Goal: Information Seeking & Learning: Get advice/opinions

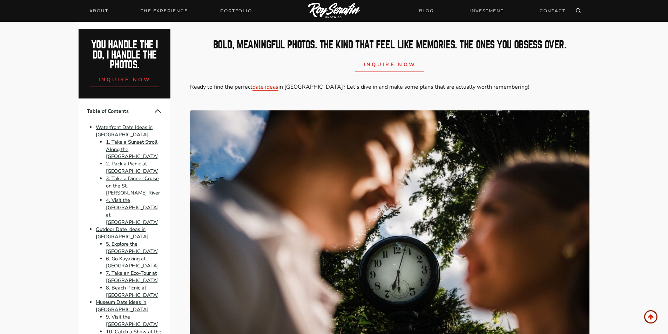
scroll to position [327, 0]
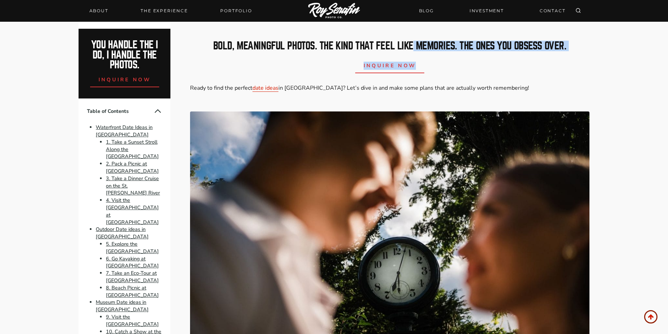
drag, startPoint x: 412, startPoint y: 41, endPoint x: 572, endPoint y: 56, distance: 160.6
click at [572, 56] on div "bold, meaningful photos. The kind that feel like memories. The ones you obsess …" at bounding box center [389, 57] width 399 height 32
click at [572, 56] on div "inquire now" at bounding box center [389, 64] width 399 height 17
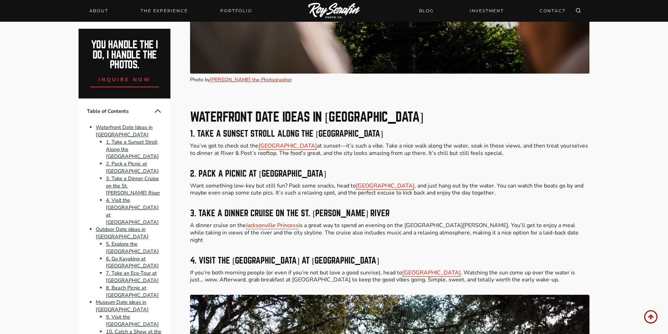
scroll to position [655, 0]
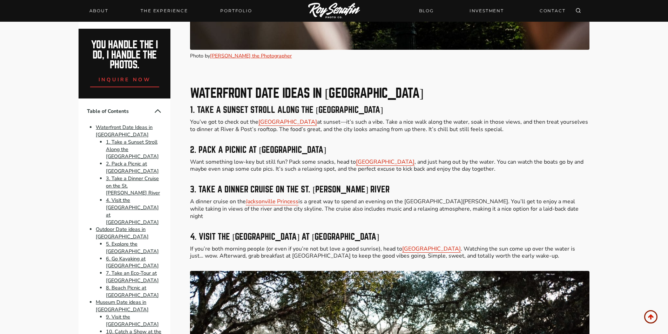
drag, startPoint x: 240, startPoint y: 84, endPoint x: 431, endPoint y: 113, distance: 193.0
click at [431, 113] on h3 "1. Take a Sunset Stroll Along the [GEOGRAPHIC_DATA]" at bounding box center [389, 110] width 399 height 8
drag, startPoint x: 240, startPoint y: 101, endPoint x: 431, endPoint y: 108, distance: 190.9
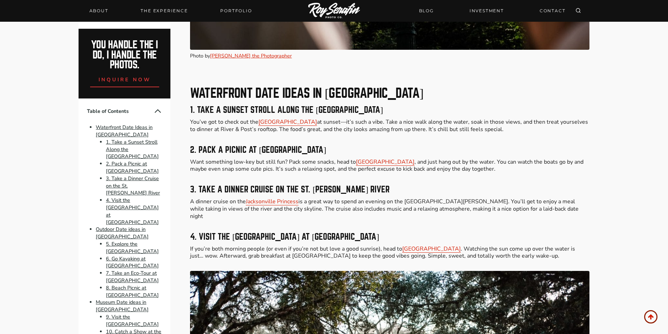
click at [431, 108] on h3 "1. Take a Sunset Stroll Along the [GEOGRAPHIC_DATA]" at bounding box center [389, 110] width 399 height 8
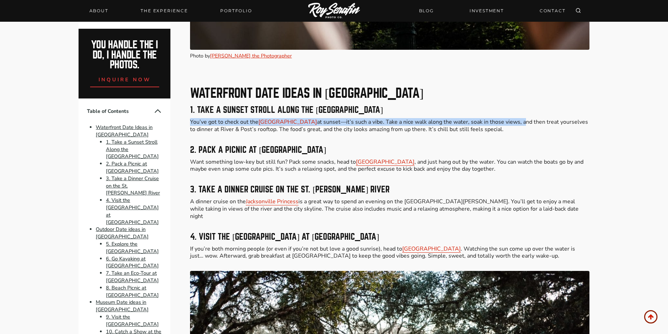
drag, startPoint x: 182, startPoint y: 121, endPoint x: 521, endPoint y: 123, distance: 339.4
click at [521, 123] on p "You’ve got to check out the [GEOGRAPHIC_DATA] at sunset—it’s such a vibe. Take …" at bounding box center [389, 126] width 399 height 15
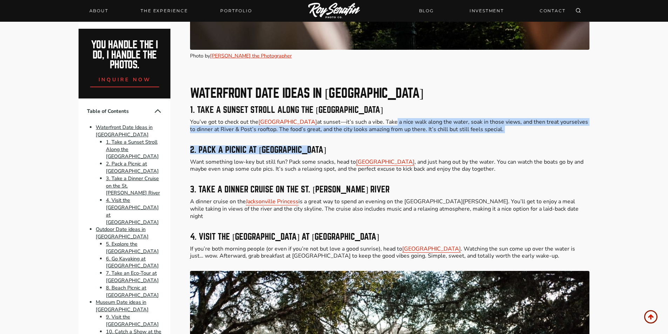
drag, startPoint x: 394, startPoint y: 124, endPoint x: 503, endPoint y: 135, distance: 109.2
drag, startPoint x: 521, startPoint y: 118, endPoint x: 516, endPoint y: 134, distance: 17.1
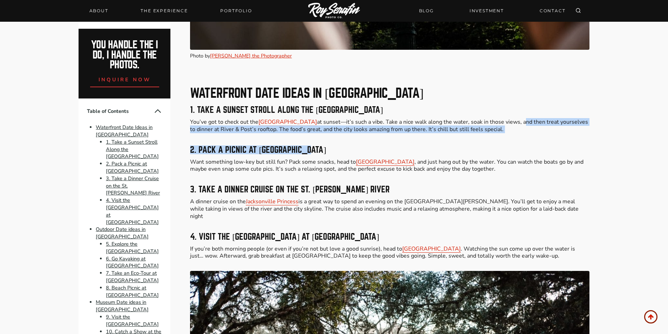
click at [519, 133] on p "You’ve got to check out the [GEOGRAPHIC_DATA] at sunset—it’s such a vibe. Take …" at bounding box center [389, 126] width 399 height 15
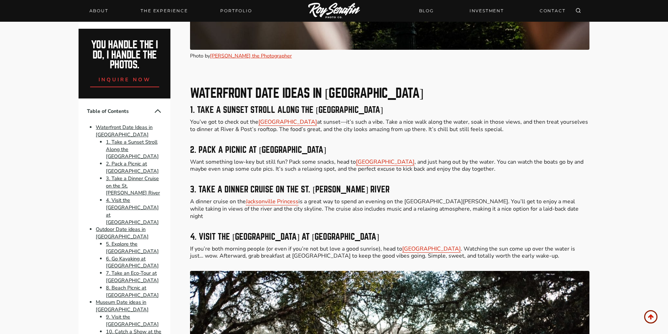
drag, startPoint x: 522, startPoint y: 120, endPoint x: 519, endPoint y: 131, distance: 11.8
click at [519, 131] on p "You’ve got to check out the [GEOGRAPHIC_DATA] at sunset—it’s such a vibe. Take …" at bounding box center [389, 126] width 399 height 15
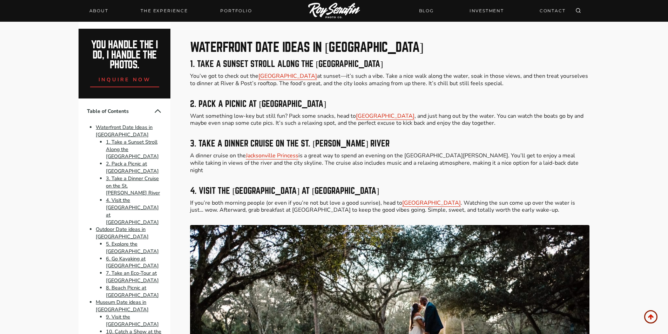
scroll to position [701, 0]
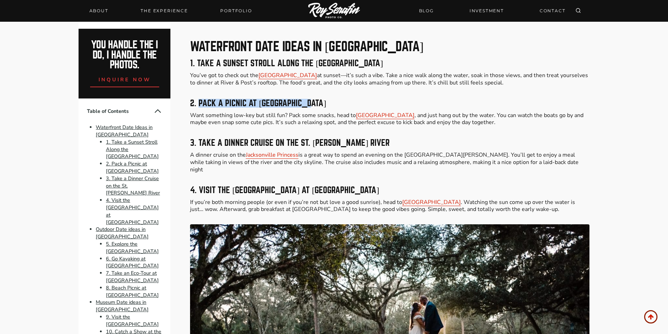
drag, startPoint x: 200, startPoint y: 101, endPoint x: 318, endPoint y: 105, distance: 117.9
click at [318, 105] on h3 "2. Pack a Picnic at [GEOGRAPHIC_DATA]" at bounding box center [389, 103] width 399 height 8
click at [320, 106] on h3 "2. Pack a Picnic at [GEOGRAPHIC_DATA]" at bounding box center [389, 103] width 399 height 8
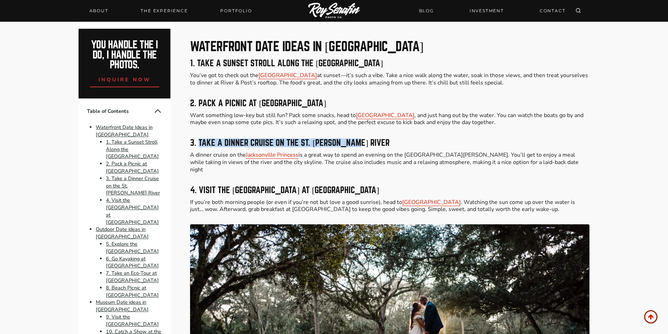
drag, startPoint x: 211, startPoint y: 139, endPoint x: 373, endPoint y: 139, distance: 161.3
click at [373, 139] on h3 "3. Take a Dinner Cruise on the St. [PERSON_NAME] River" at bounding box center [389, 143] width 399 height 8
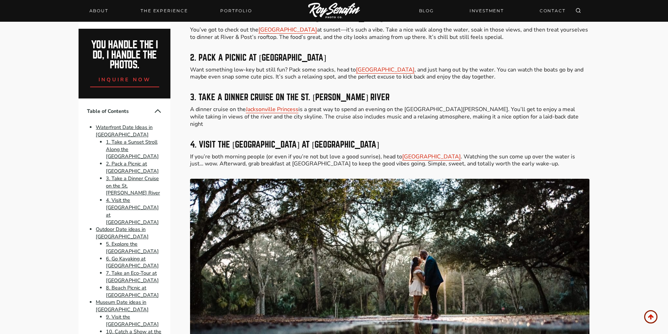
scroll to position [748, 0]
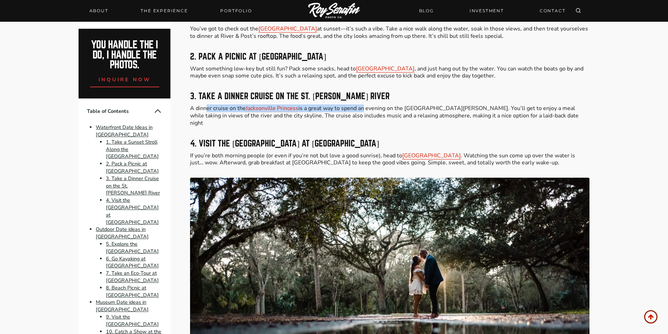
drag, startPoint x: 208, startPoint y: 108, endPoint x: 371, endPoint y: 110, distance: 163.4
click at [366, 109] on p "A dinner cruise on the Jacksonville Princess is a great way to spend an evening…" at bounding box center [389, 116] width 399 height 22
click at [371, 110] on p "A dinner cruise on the Jacksonville Princess is a great way to spend an evening…" at bounding box center [389, 116] width 399 height 22
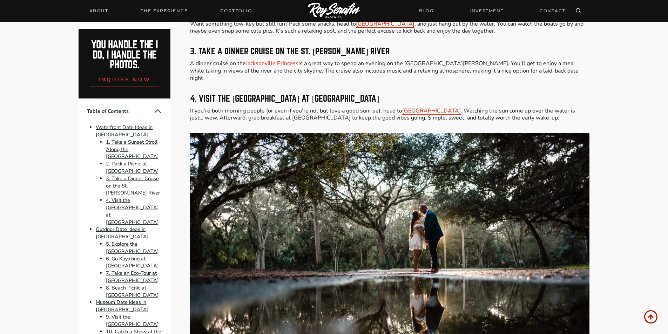
scroll to position [795, 0]
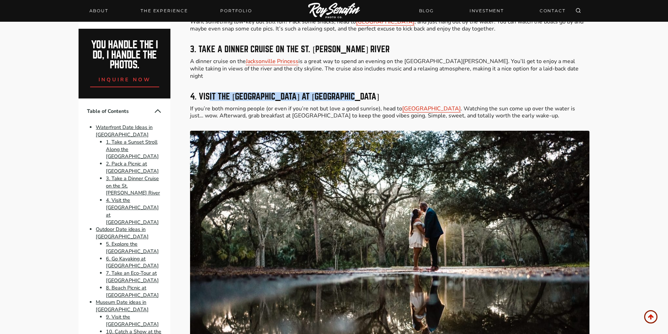
drag, startPoint x: 209, startPoint y: 80, endPoint x: 355, endPoint y: 80, distance: 145.9
drag, startPoint x: 202, startPoint y: 83, endPoint x: 377, endPoint y: 88, distance: 175.4
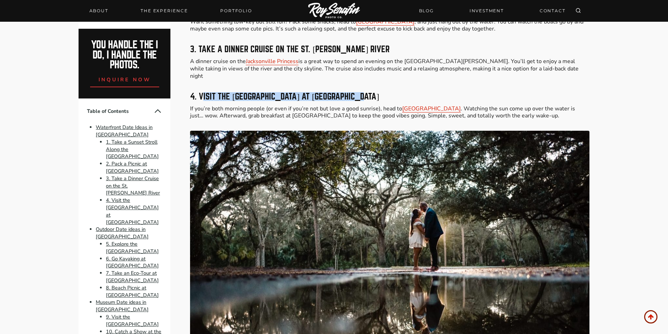
click at [377, 93] on h3 "4. Visit the [GEOGRAPHIC_DATA] at [GEOGRAPHIC_DATA]" at bounding box center [389, 97] width 399 height 8
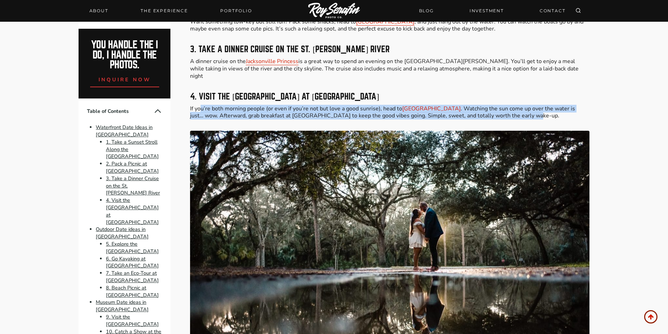
drag, startPoint x: 202, startPoint y: 101, endPoint x: 525, endPoint y: 108, distance: 322.7
click at [525, 108] on p "If you’re both morning people (or even if you’re not but love a good sunrise), …" at bounding box center [389, 112] width 399 height 15
drag, startPoint x: 213, startPoint y: 99, endPoint x: 363, endPoint y: 108, distance: 150.3
click at [363, 108] on p "If you’re both morning people (or even if you’re not but love a good sunrise), …" at bounding box center [389, 112] width 399 height 15
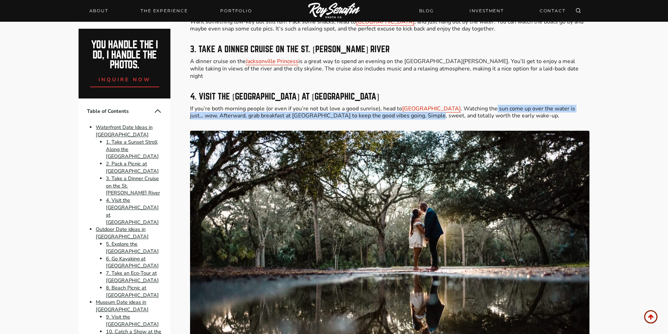
drag, startPoint x: 431, startPoint y: 110, endPoint x: 495, endPoint y: 103, distance: 64.8
click at [495, 105] on p "If you’re both morning people (or even if you’re not but love a good sunrise), …" at bounding box center [389, 112] width 399 height 15
click at [499, 105] on p "If you’re both morning people (or even if you’re not but love a good sunrise), …" at bounding box center [389, 112] width 399 height 15
drag, startPoint x: 504, startPoint y: 103, endPoint x: 518, endPoint y: 110, distance: 15.4
click at [518, 110] on p "If you’re both morning people (or even if you’re not but love a good sunrise), …" at bounding box center [389, 112] width 399 height 15
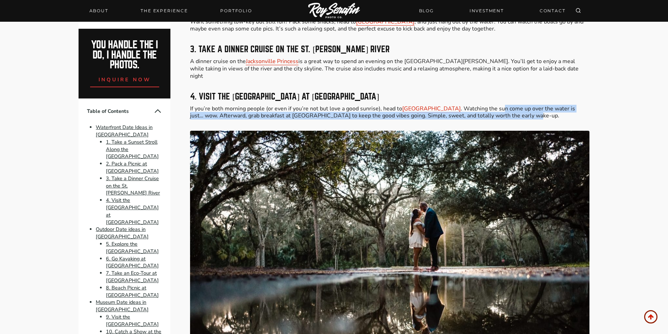
click at [518, 110] on p "If you’re both morning people (or even if you’re not but love a good sunrise), …" at bounding box center [389, 112] width 399 height 15
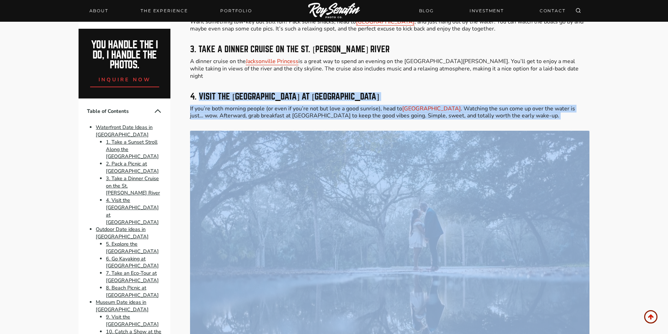
drag, startPoint x: 200, startPoint y: 89, endPoint x: 369, endPoint y: 115, distance: 171.6
click at [197, 105] on p "If you’re both morning people (or even if you’re not but love a good sunrise), …" at bounding box center [389, 112] width 399 height 15
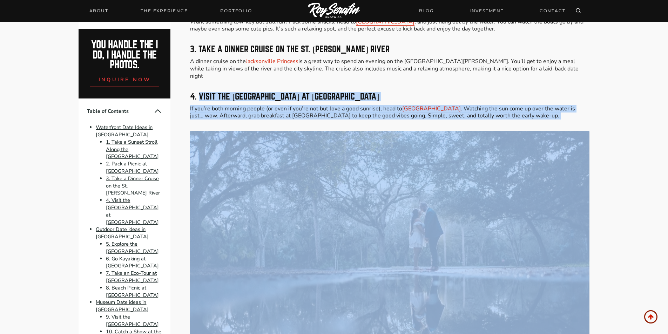
click at [198, 105] on p "If you’re both morning people (or even if you’re not but love a good sunrise), …" at bounding box center [389, 112] width 399 height 15
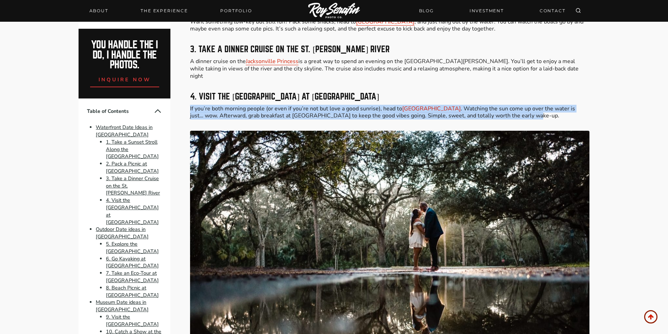
drag, startPoint x: 189, startPoint y: 103, endPoint x: 519, endPoint y: 108, distance: 329.6
click at [525, 110] on p "If you’re both morning people (or even if you’re not but love a good sunrise), …" at bounding box center [389, 112] width 399 height 15
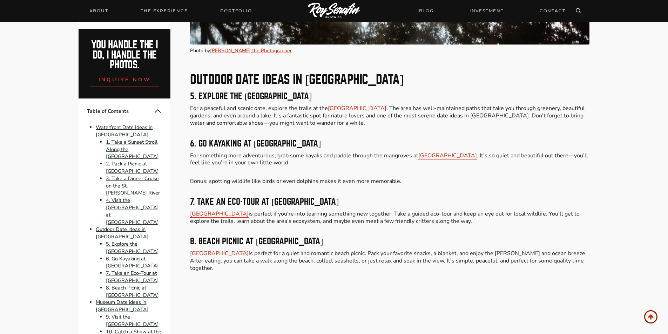
scroll to position [1169, 0]
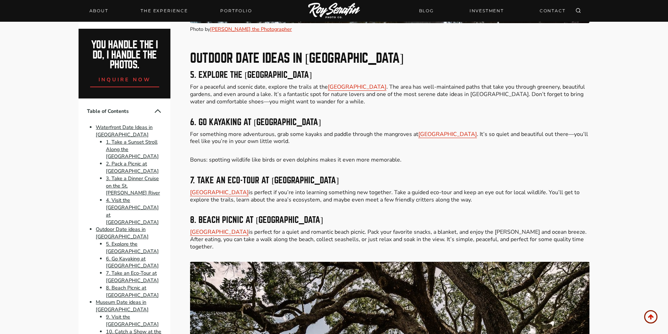
drag, startPoint x: 190, startPoint y: 49, endPoint x: 374, endPoint y: 61, distance: 184.8
drag, startPoint x: 256, startPoint y: 62, endPoint x: 392, endPoint y: 66, distance: 135.4
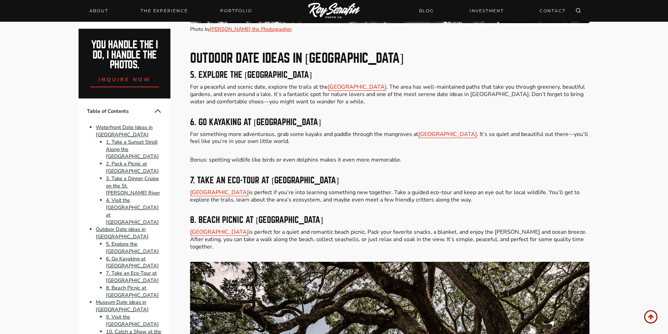
click at [392, 71] on h3 "5. Explore the [GEOGRAPHIC_DATA]" at bounding box center [389, 75] width 399 height 8
drag, startPoint x: 286, startPoint y: 57, endPoint x: 422, endPoint y: 66, distance: 135.6
click at [422, 71] on h3 "5. Explore the [GEOGRAPHIC_DATA]" at bounding box center [389, 75] width 399 height 8
drag, startPoint x: 195, startPoint y: 108, endPoint x: 377, endPoint y: 108, distance: 182.3
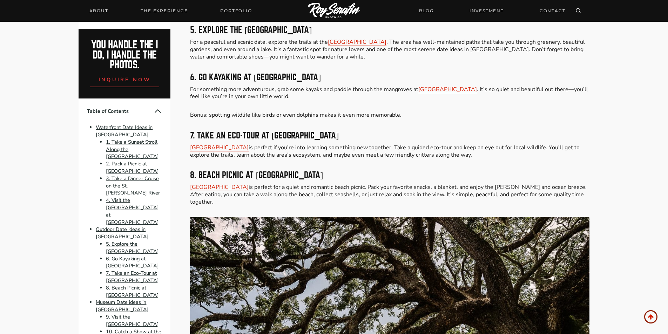
scroll to position [1216, 0]
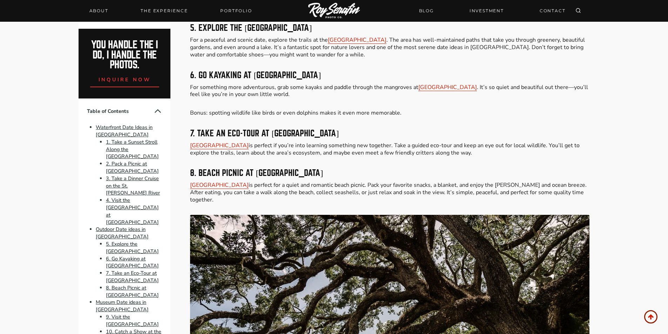
drag, startPoint x: 230, startPoint y: 63, endPoint x: 346, endPoint y: 85, distance: 118.6
click at [346, 85] on p "For something more adventurous, grab some kayaks and paddle through the mangrov…" at bounding box center [389, 91] width 399 height 15
drag, startPoint x: 209, startPoint y: 106, endPoint x: 453, endPoint y: 101, distance: 244.1
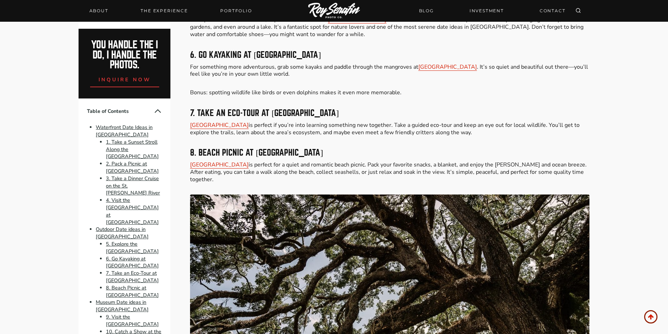
scroll to position [1262, 0]
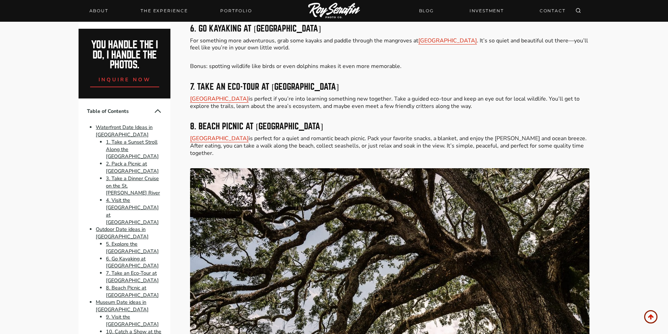
drag, startPoint x: 187, startPoint y: 117, endPoint x: 415, endPoint y: 122, distance: 228.0
click at [415, 122] on h3 "8. Beach Picnic at [GEOGRAPHIC_DATA]" at bounding box center [389, 126] width 399 height 8
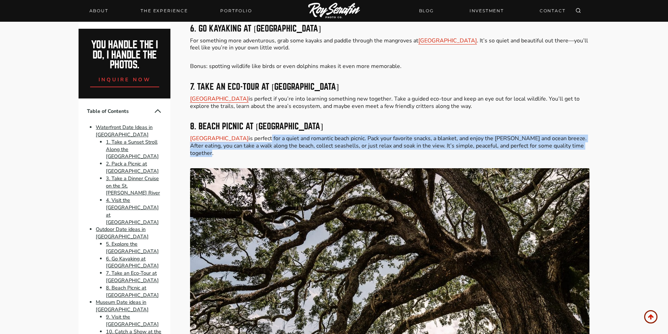
drag, startPoint x: 258, startPoint y: 131, endPoint x: 257, endPoint y: 144, distance: 13.4
click at [257, 144] on p "[GEOGRAPHIC_DATA] is perfect for a quiet and romantic beach picnic. Pack your f…" at bounding box center [389, 146] width 399 height 22
drag, startPoint x: 261, startPoint y: 135, endPoint x: 256, endPoint y: 145, distance: 11.0
click at [256, 145] on p "[GEOGRAPHIC_DATA] is perfect for a quiet and romantic beach picnic. Pack your f…" at bounding box center [389, 146] width 399 height 22
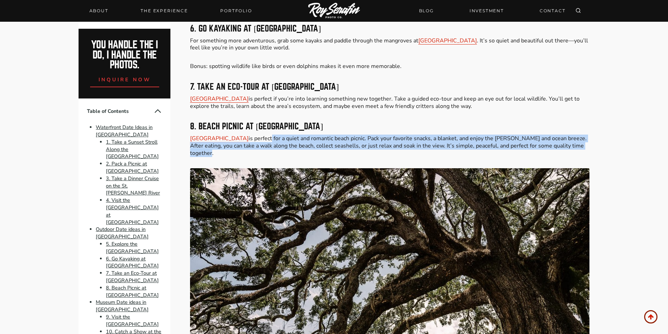
click at [256, 145] on p "[GEOGRAPHIC_DATA] is perfect for a quiet and romantic beach picnic. Pack your f…" at bounding box center [389, 146] width 399 height 22
drag, startPoint x: 259, startPoint y: 133, endPoint x: 254, endPoint y: 143, distance: 11.6
click at [254, 143] on p "[GEOGRAPHIC_DATA] is perfect for a quiet and romantic beach picnic. Pack your f…" at bounding box center [389, 146] width 399 height 22
drag, startPoint x: 261, startPoint y: 131, endPoint x: 255, endPoint y: 144, distance: 14.7
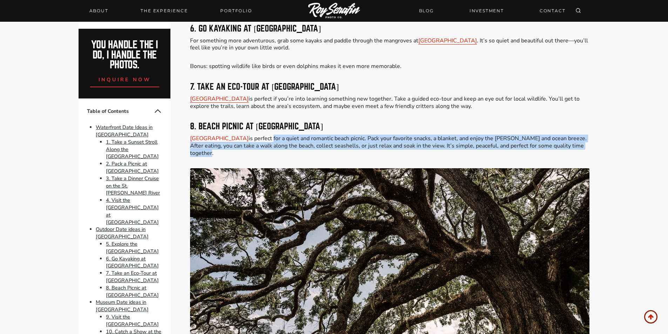
click at [255, 144] on p "[GEOGRAPHIC_DATA] is perfect for a quiet and romantic beach picnic. Pack your f…" at bounding box center [389, 146] width 399 height 22
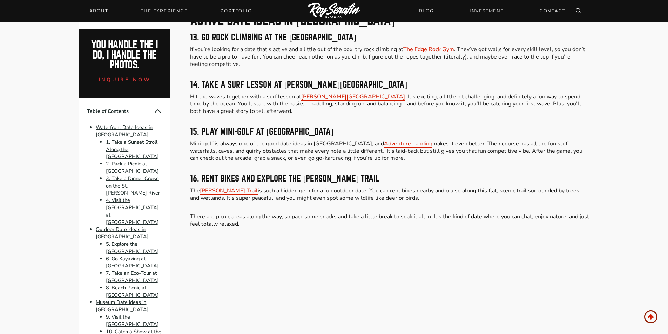
scroll to position [2198, 0]
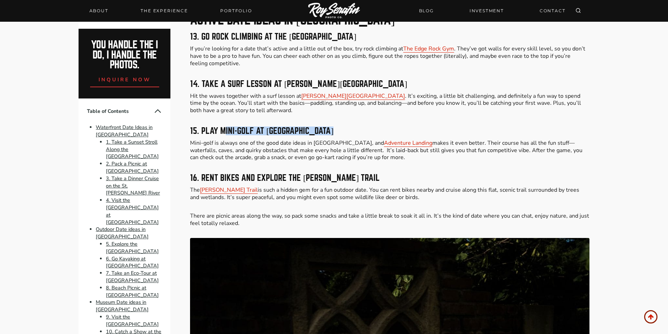
drag, startPoint x: 225, startPoint y: 124, endPoint x: 343, endPoint y: 119, distance: 117.9
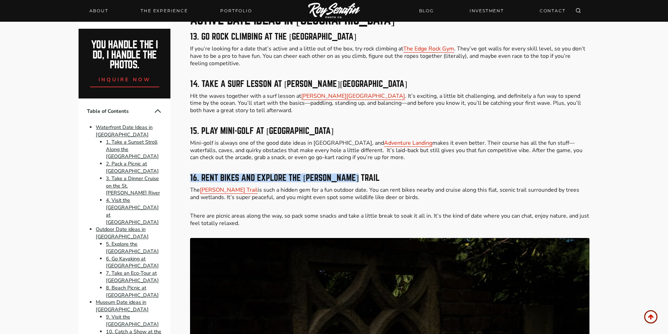
drag, startPoint x: 188, startPoint y: 169, endPoint x: 365, endPoint y: 172, distance: 177.5
click at [365, 174] on h3 "16. Rent Bikes and Explore the [PERSON_NAME] Trail" at bounding box center [389, 178] width 399 height 8
